Goal: Transaction & Acquisition: Purchase product/service

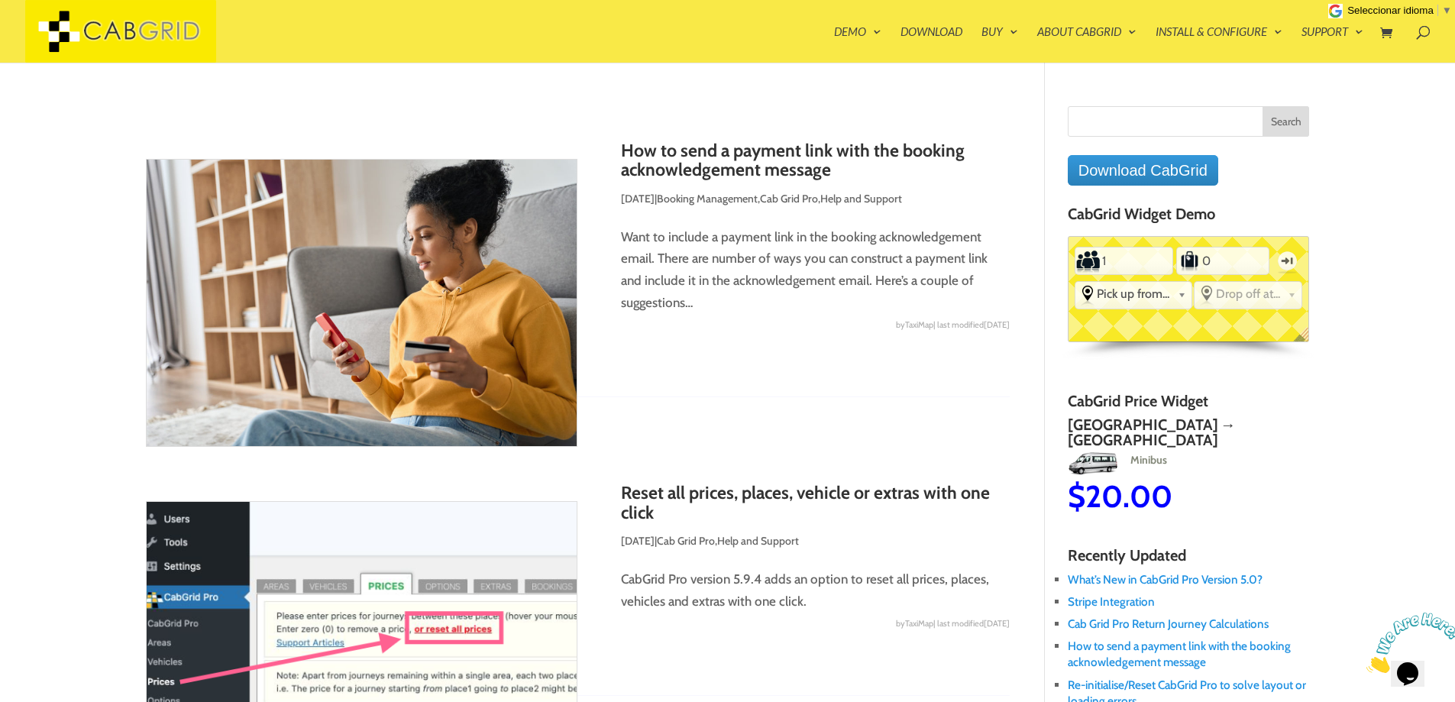
click at [1156, 224] on h4 "CabGrid Widget Demo" at bounding box center [1188, 217] width 242 height 24
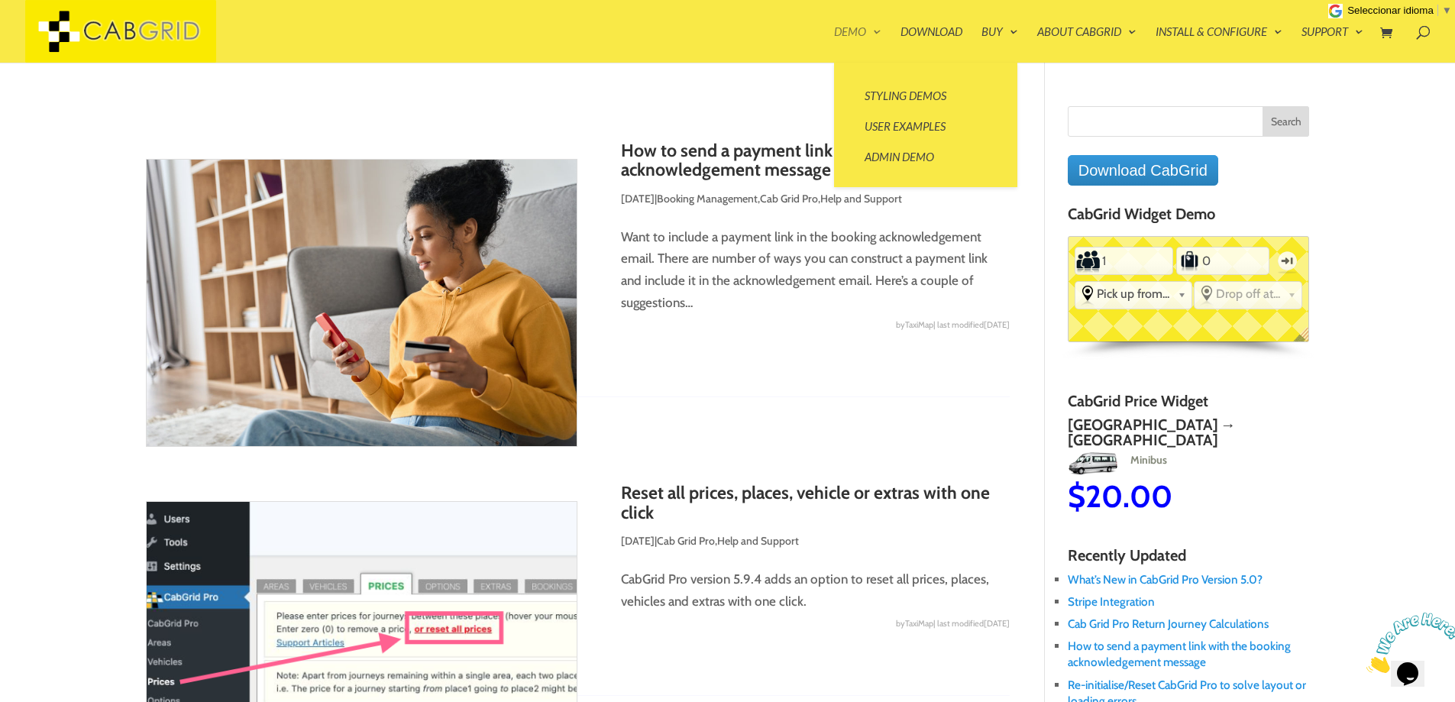
click at [856, 34] on link "Demo" at bounding box center [857, 44] width 47 height 37
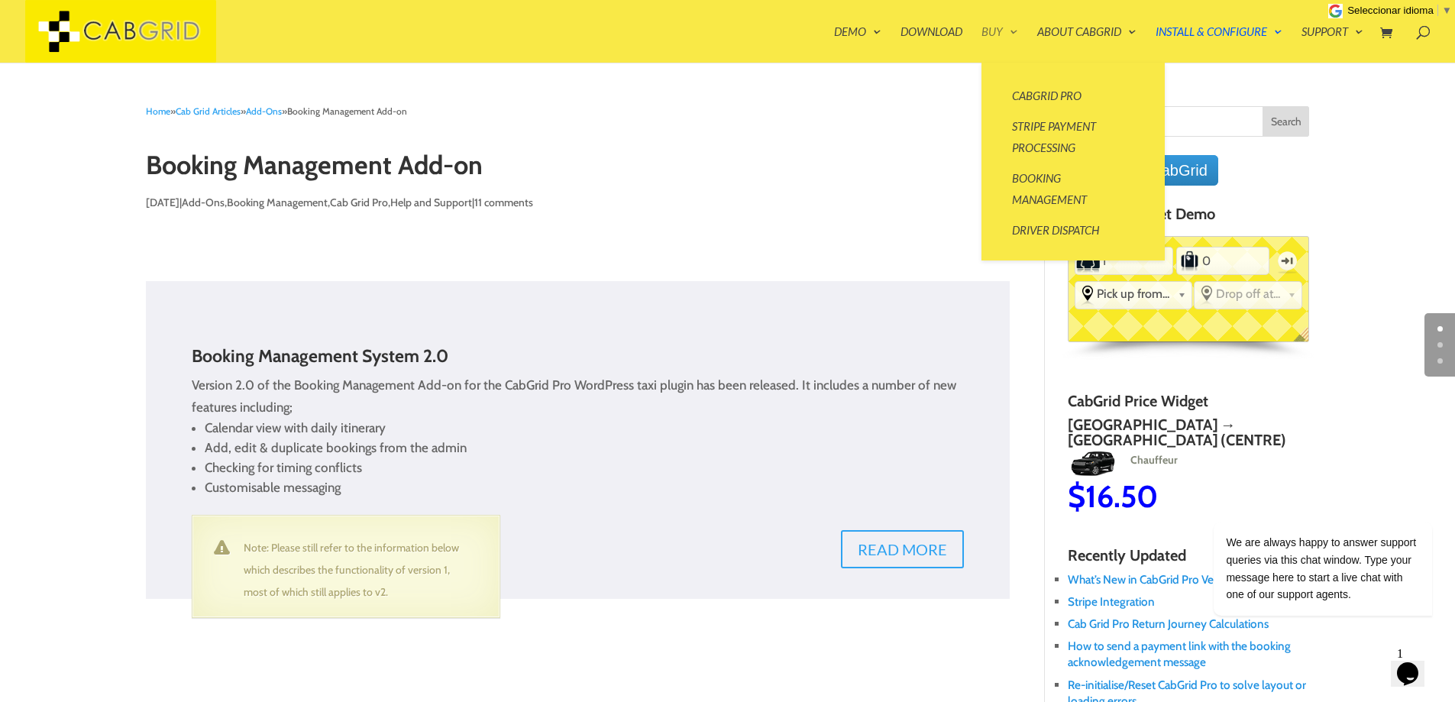
click at [986, 33] on link "Buy" at bounding box center [999, 44] width 37 height 37
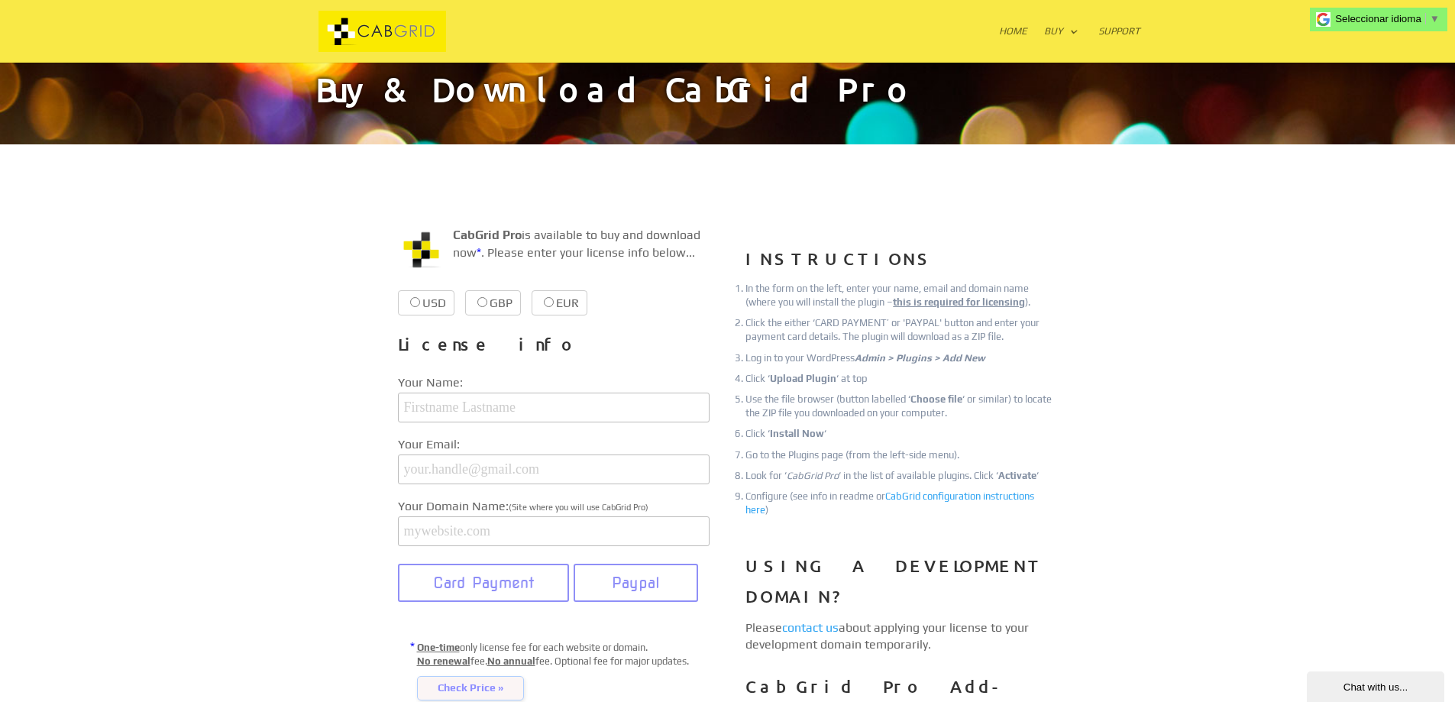
click at [435, 305] on label "USD $39.99 $39.99" at bounding box center [426, 302] width 57 height 25
click at [420, 305] on input "USD $39.99 $39.99" at bounding box center [415, 302] width 10 height 10
radio input "true"
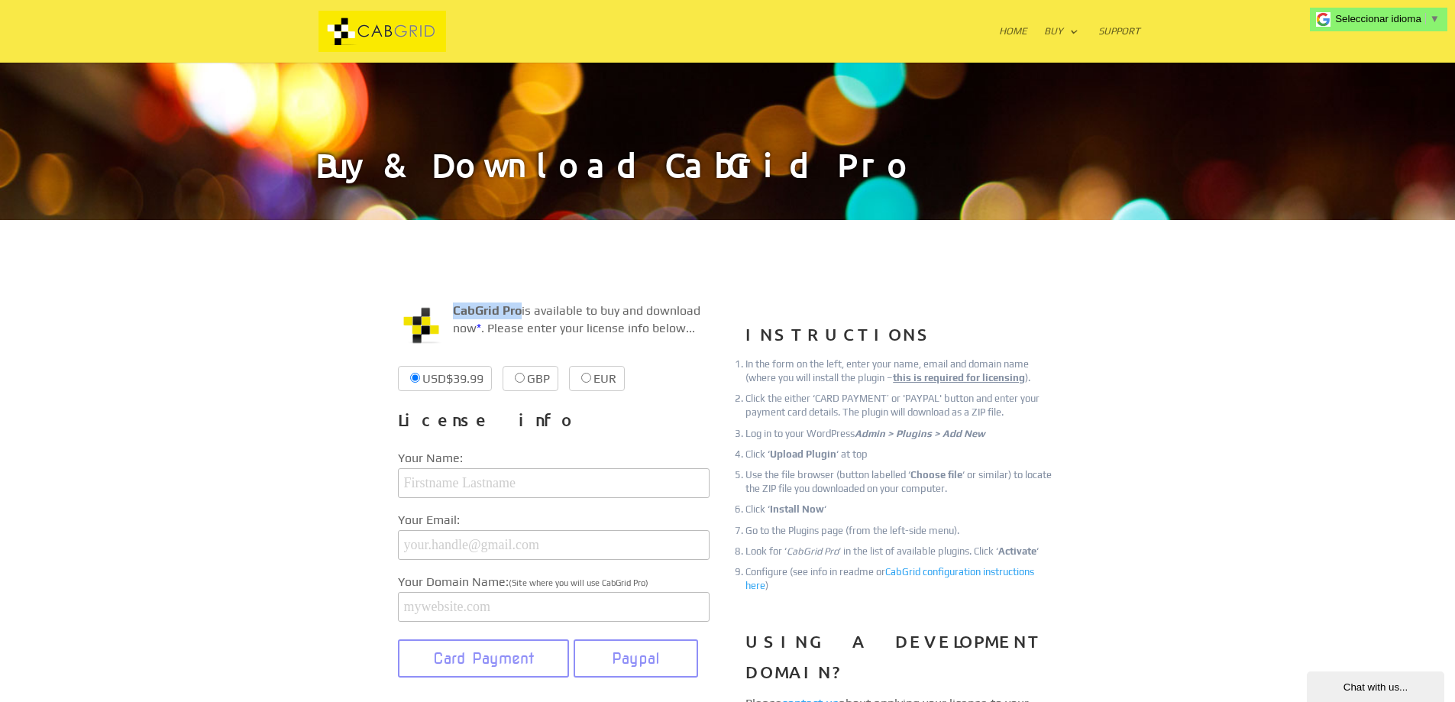
drag, startPoint x: 453, startPoint y: 305, endPoint x: 522, endPoint y: 311, distance: 69.8
click at [522, 311] on p "CabGrid Pro is available to buy and download now * . Please enter your license …" at bounding box center [554, 325] width 312 height 47
copy strong "CabGrid Pro"
click at [1030, 24] on div at bounding box center [727, 31] width 825 height 63
click at [1026, 26] on link "Home" at bounding box center [1013, 44] width 28 height 37
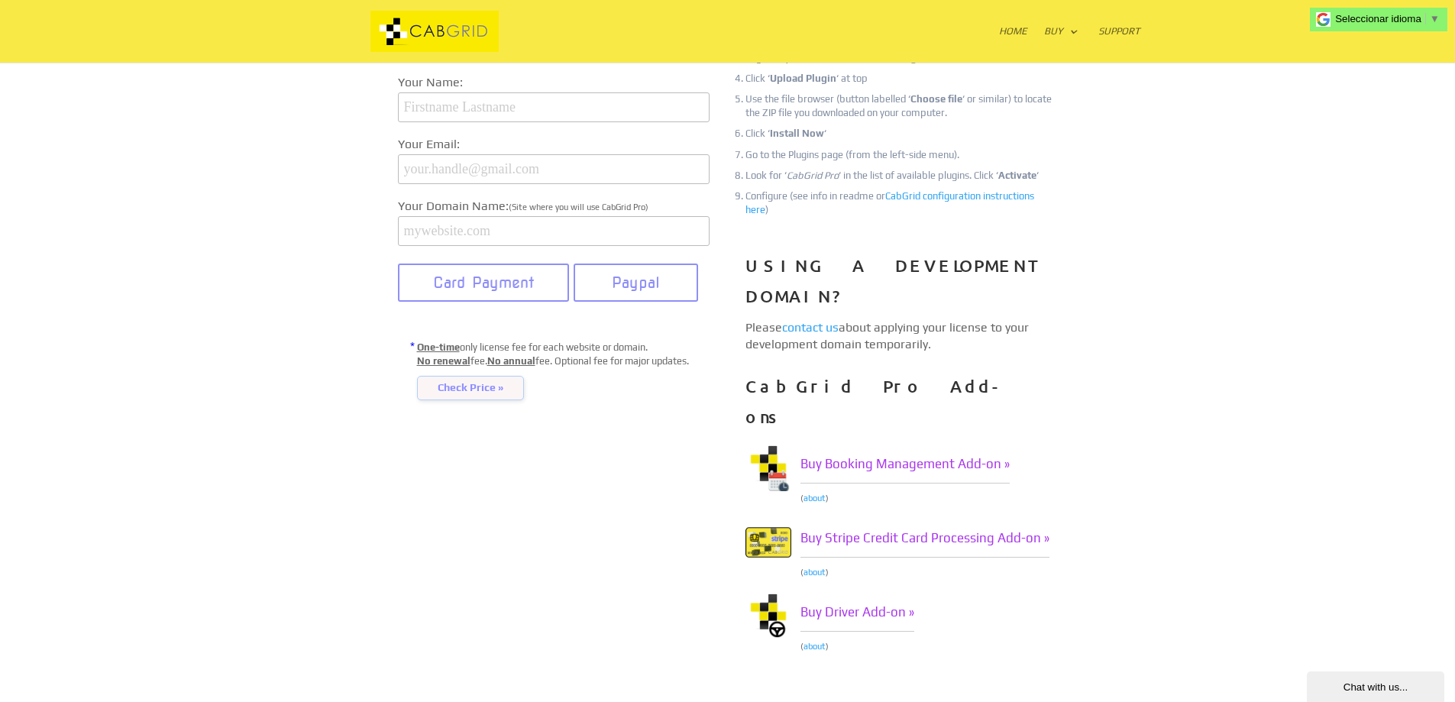
scroll to position [382, 0]
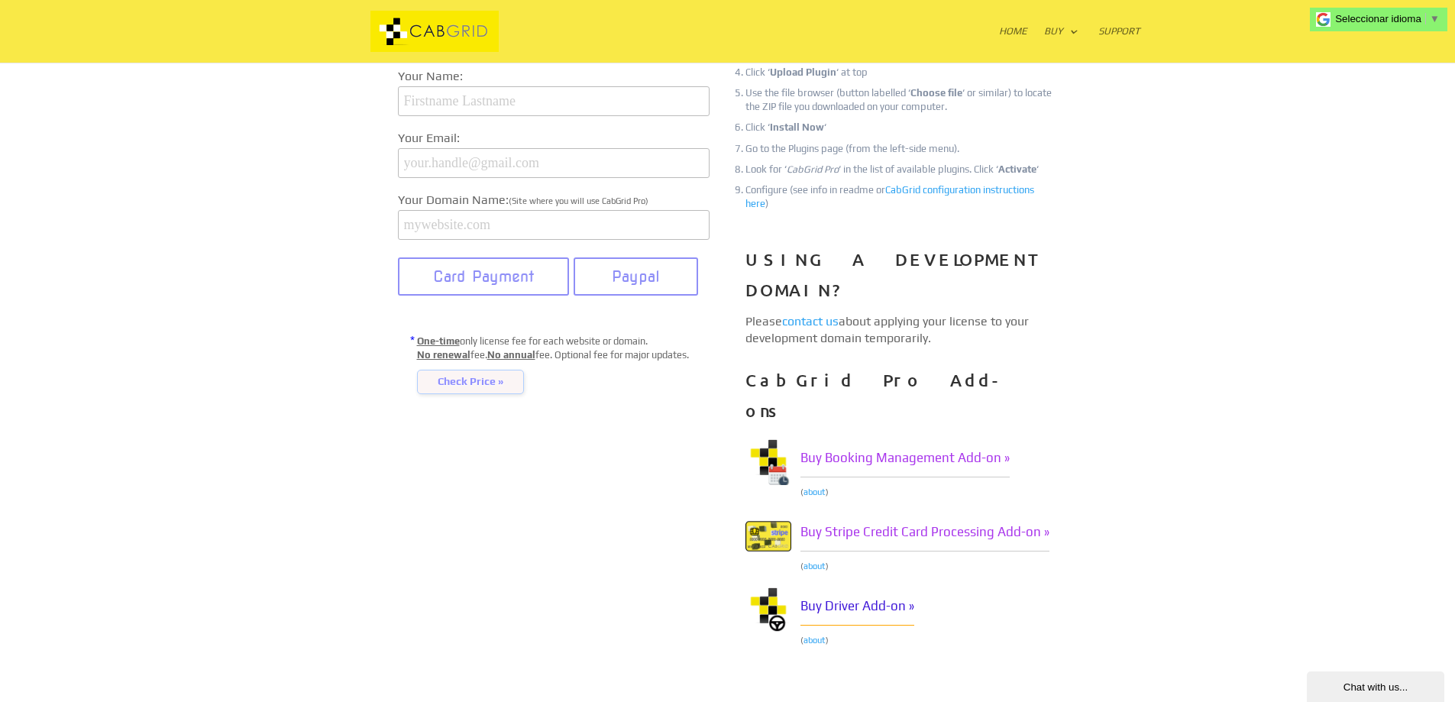
click at [858, 587] on link "Buy Driver Add-on »" at bounding box center [857, 606] width 114 height 38
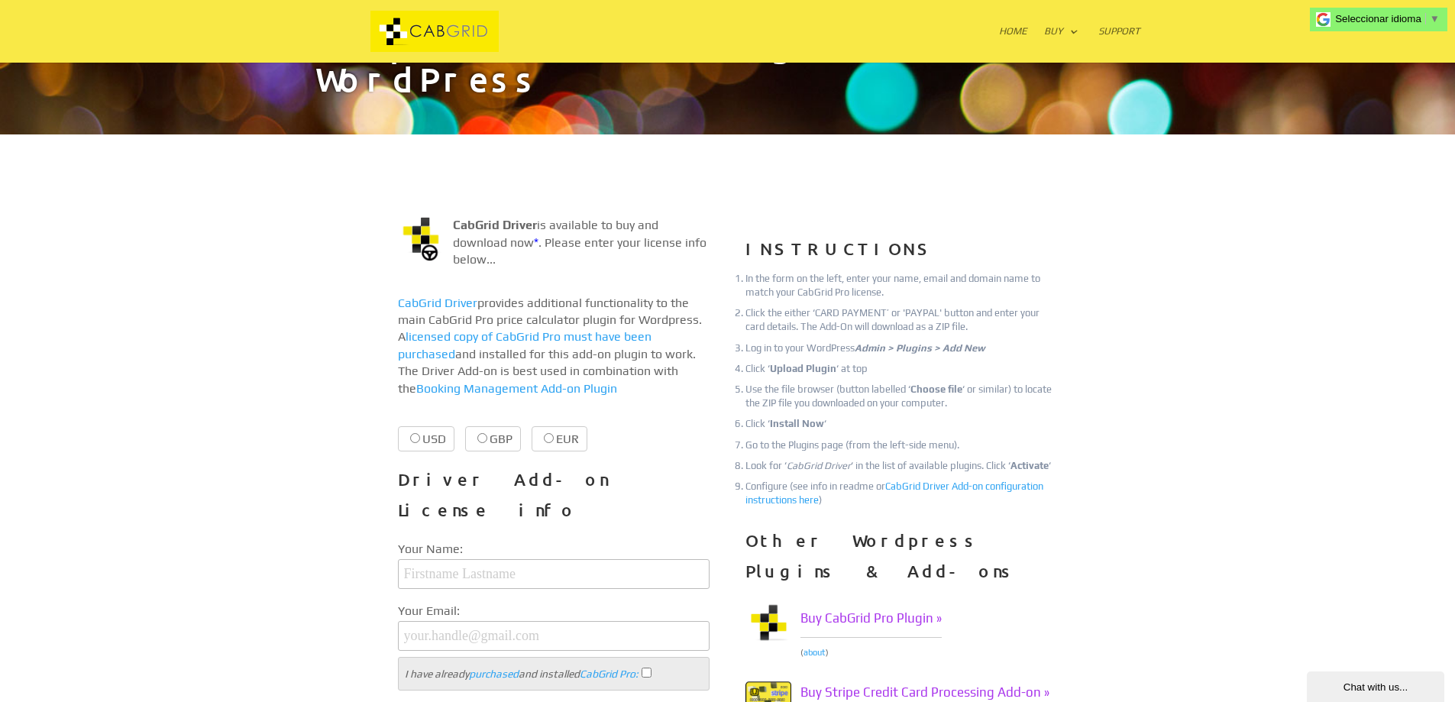
click at [430, 389] on div "CabGrid Driver is available to buy and download now * . Please enter your licen…" at bounding box center [554, 558] width 312 height 683
click at [431, 426] on label "USD $19.99 $19.99" at bounding box center [426, 438] width 57 height 25
click at [420, 433] on input "USD $19.99 $19.99" at bounding box center [415, 438] width 10 height 10
radio input "true"
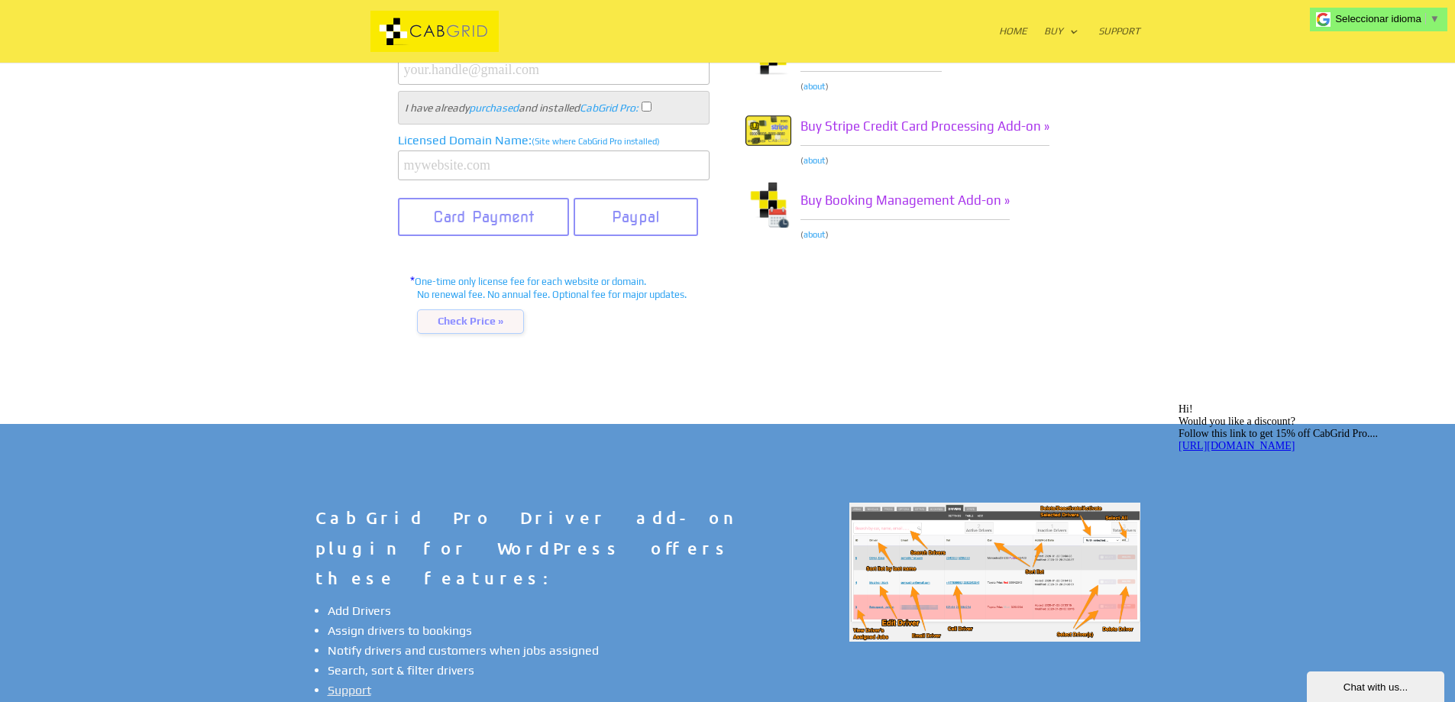
scroll to position [832, 0]
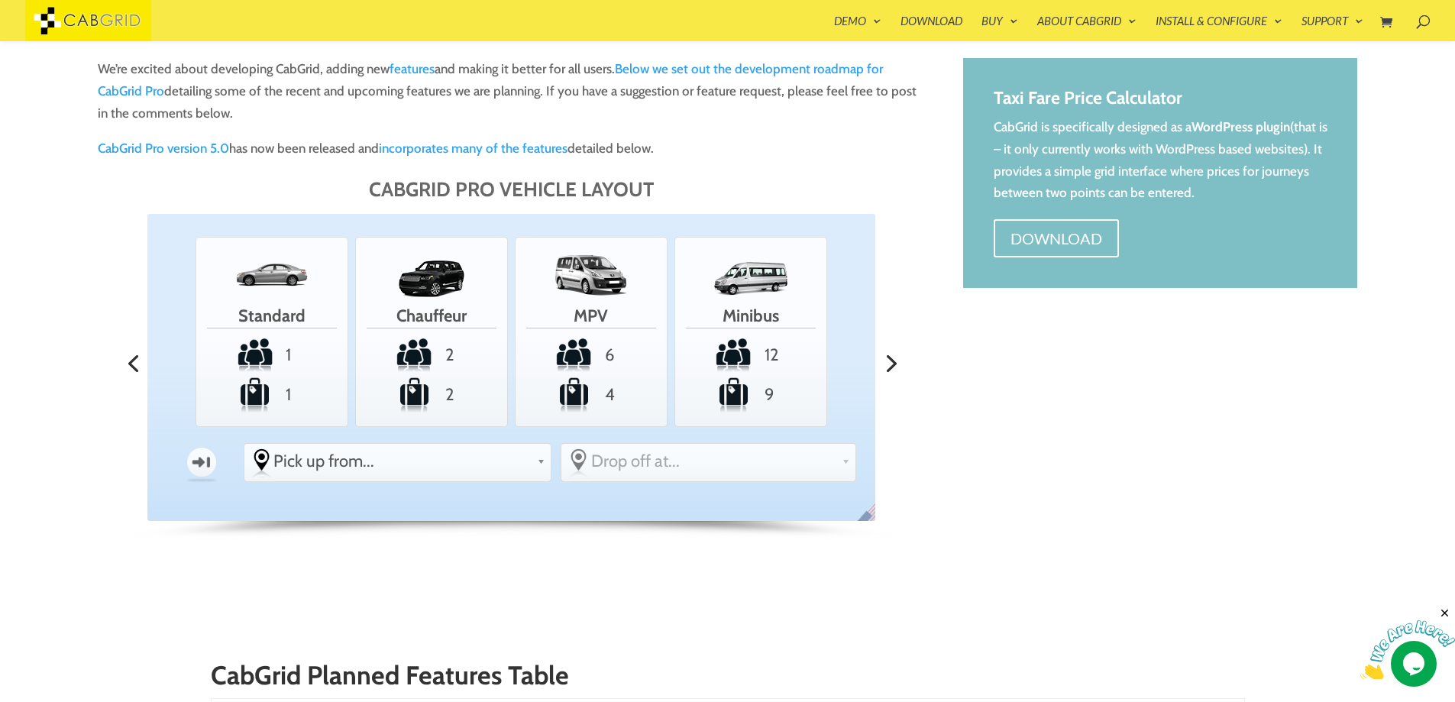
scroll to position [462, 0]
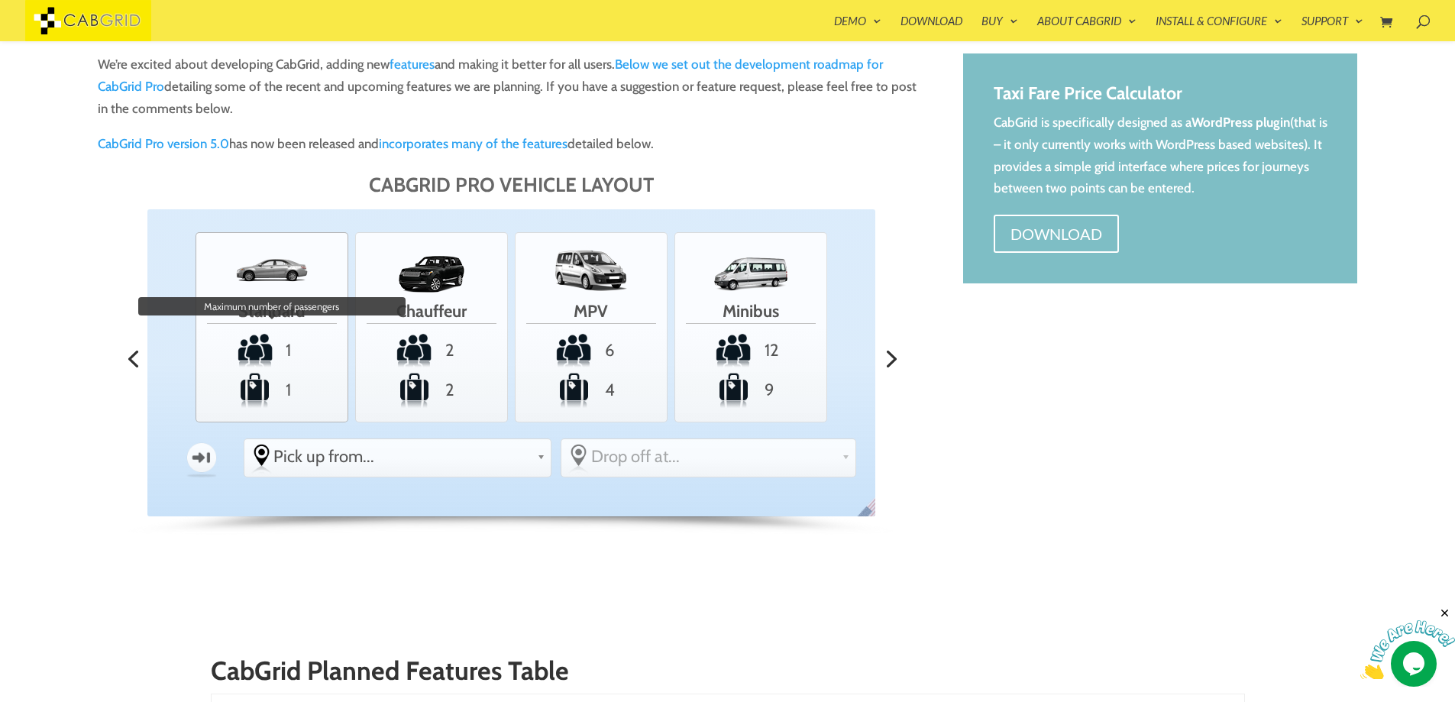
click at [286, 344] on span "1" at bounding box center [271, 349] width 144 height 37
click at [0, 0] on input "Standard 1 Maximum number of passengers 1" at bounding box center [0, 0] width 0 height 0
click at [411, 347] on span "2" at bounding box center [431, 349] width 144 height 37
click at [0, 0] on input "Chauffeur 2 Maximum number of passengers 2" at bounding box center [0, 0] width 0 height 0
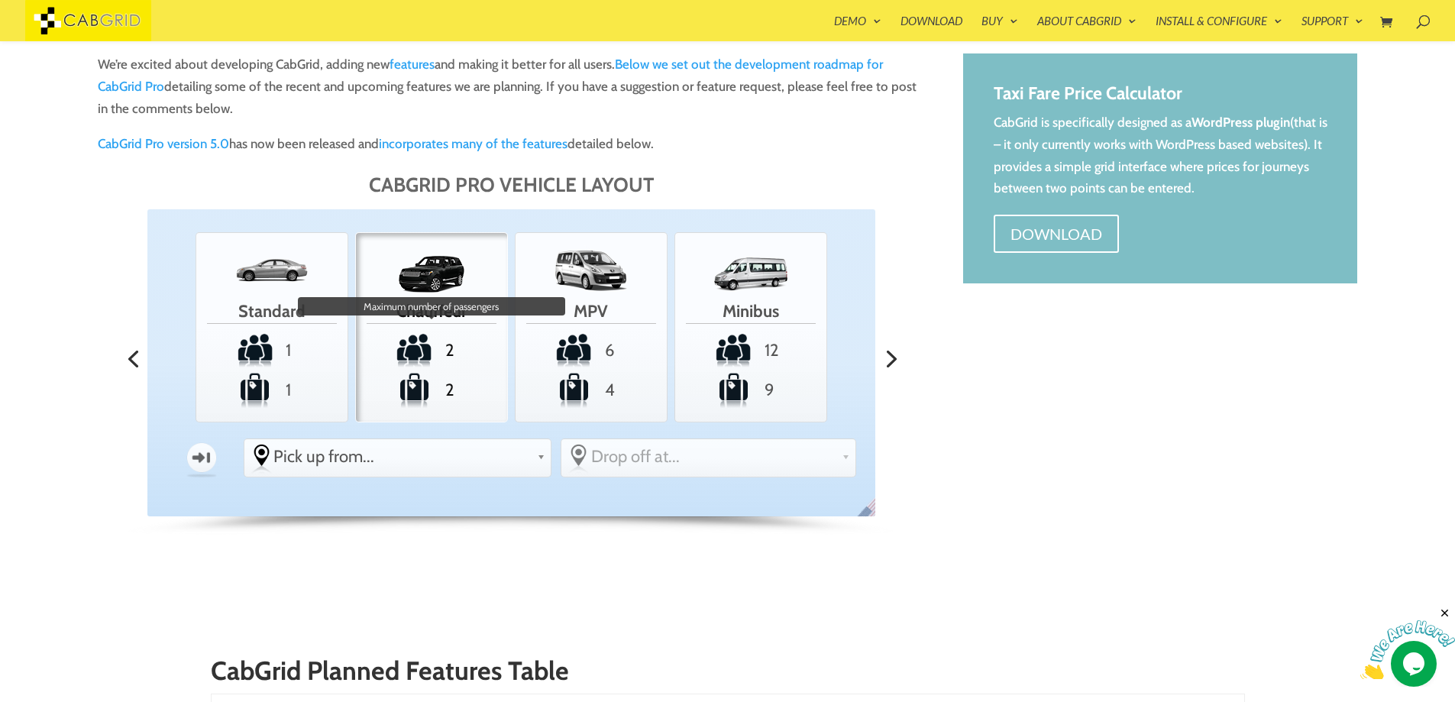
click at [501, 347] on span "2" at bounding box center [431, 349] width 144 height 37
click at [0, 0] on input "Chauffeur 2 Maximum number of passengers 2" at bounding box center [0, 0] width 0 height 0
click at [547, 340] on span "6" at bounding box center [590, 349] width 144 height 37
click at [0, 0] on input "MPV 6 Maximum number of passengers 4" at bounding box center [0, 0] width 0 height 0
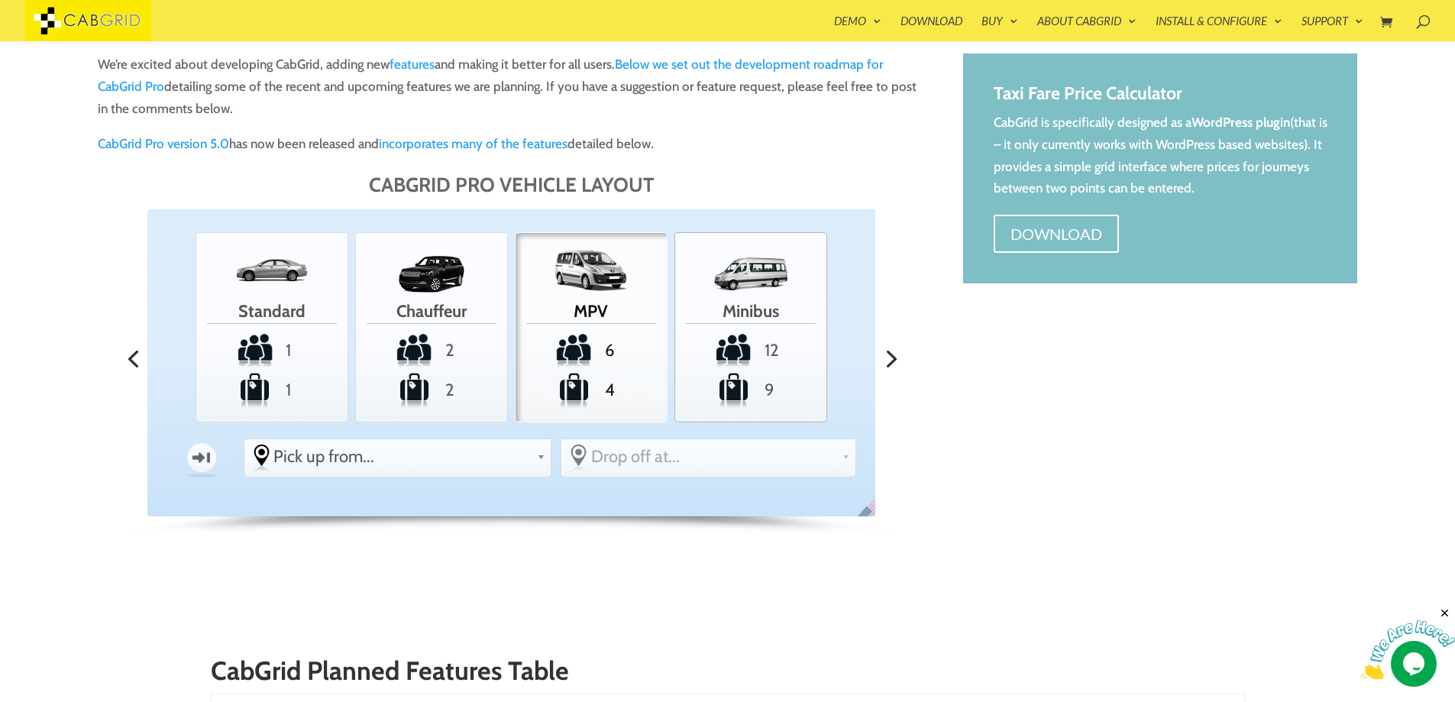
click at [705, 313] on span "Minibus" at bounding box center [751, 309] width 130 height 29
click at [0, 0] on input "Minibus 12 9" at bounding box center [0, 0] width 0 height 0
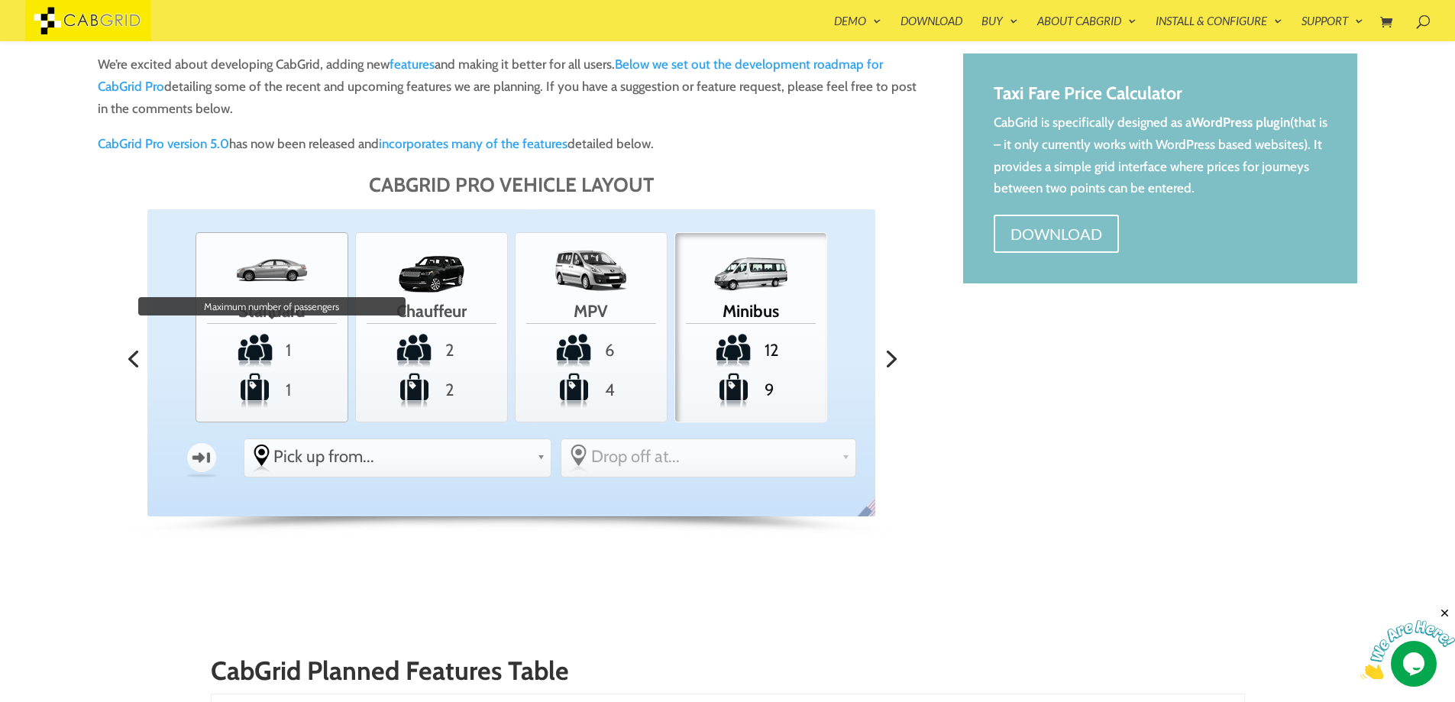
click at [294, 346] on span "1" at bounding box center [271, 349] width 144 height 37
click at [0, 0] on input "Standard 1 Maximum number of passengers 1" at bounding box center [0, 0] width 0 height 0
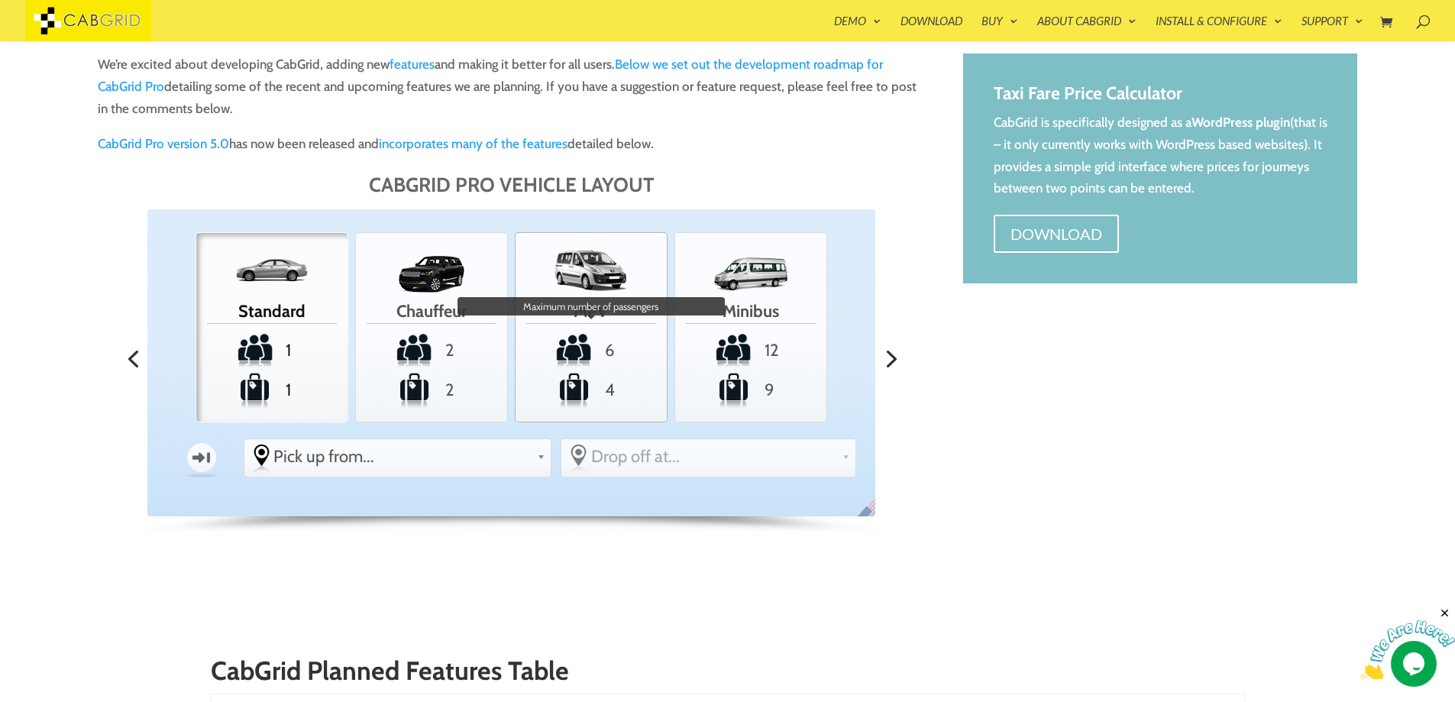
click at [609, 347] on span "6" at bounding box center [590, 349] width 144 height 37
click at [0, 0] on input "MPV 6 Maximum number of passengers 4" at bounding box center [0, 0] width 0 height 0
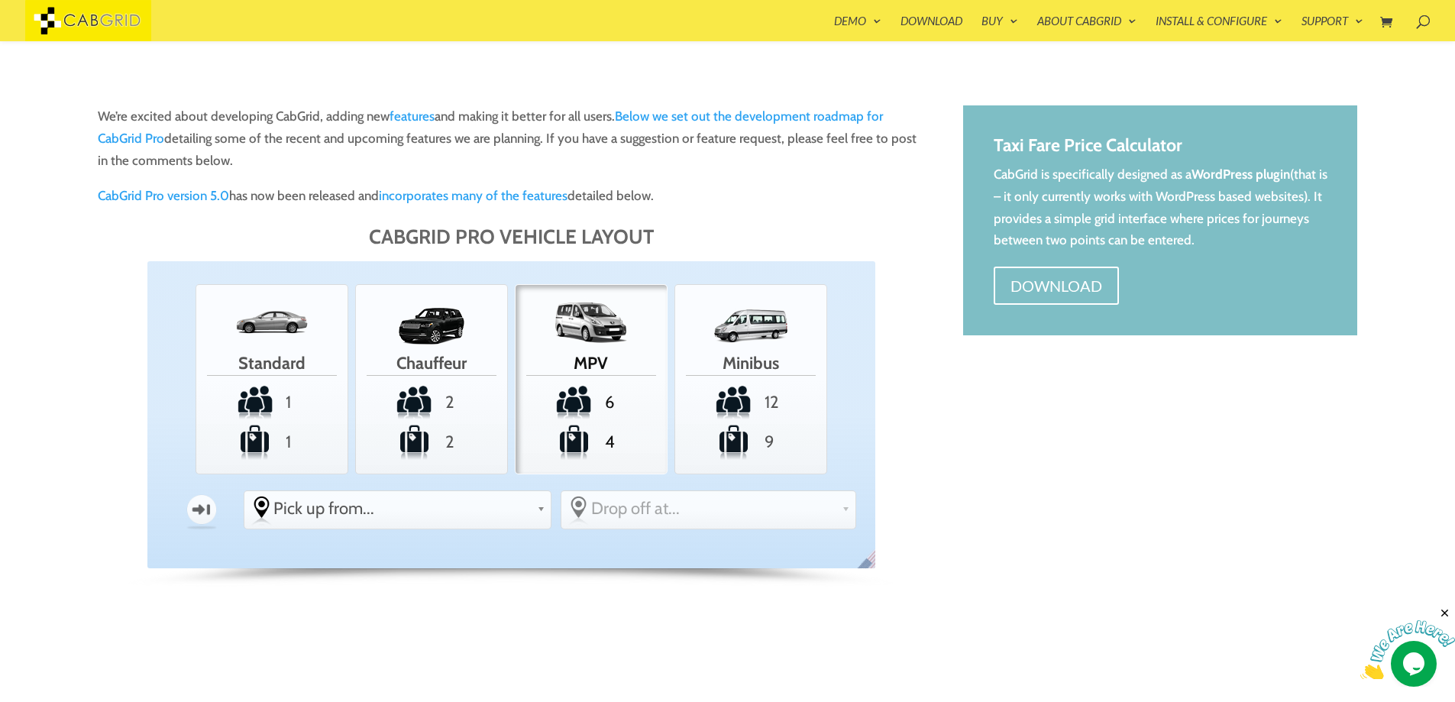
scroll to position [428, 0]
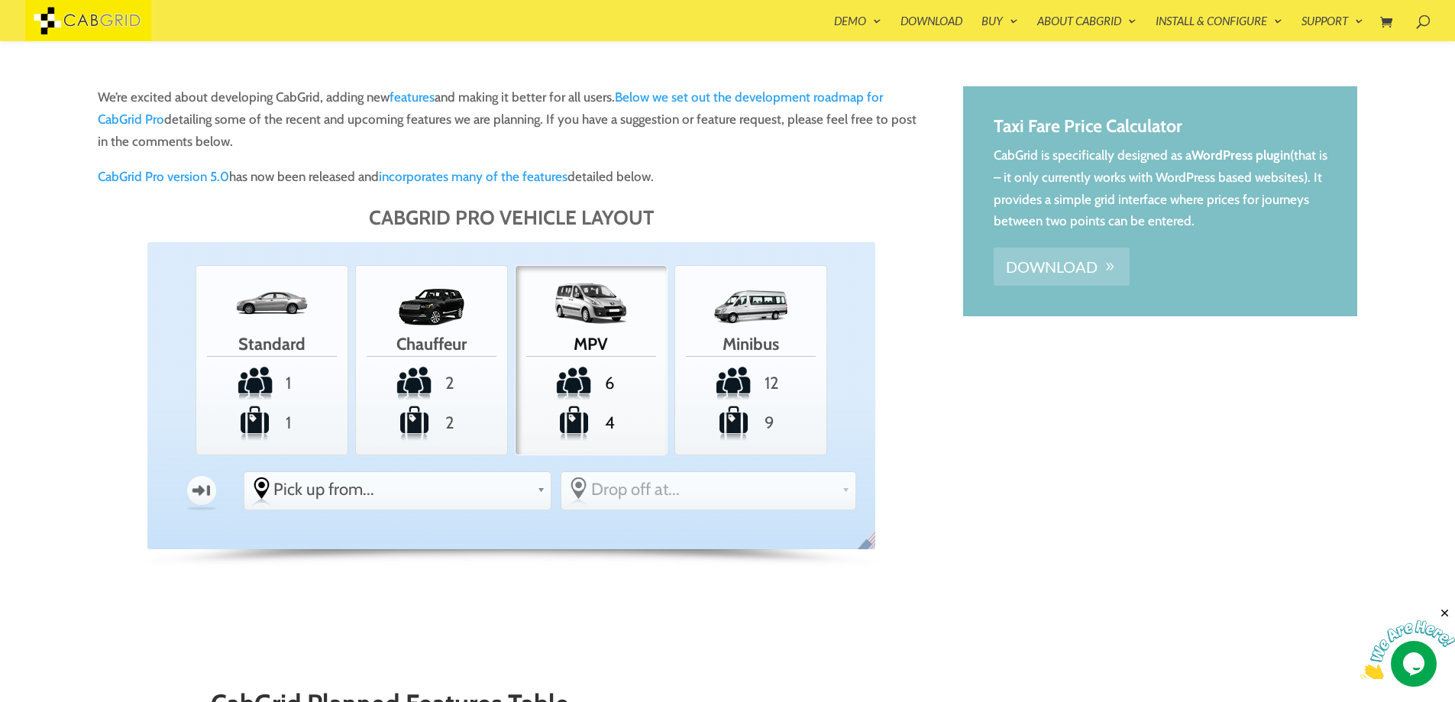
click at [1021, 259] on link "Download" at bounding box center [1061, 266] width 136 height 38
